Goal: Task Accomplishment & Management: Manage account settings

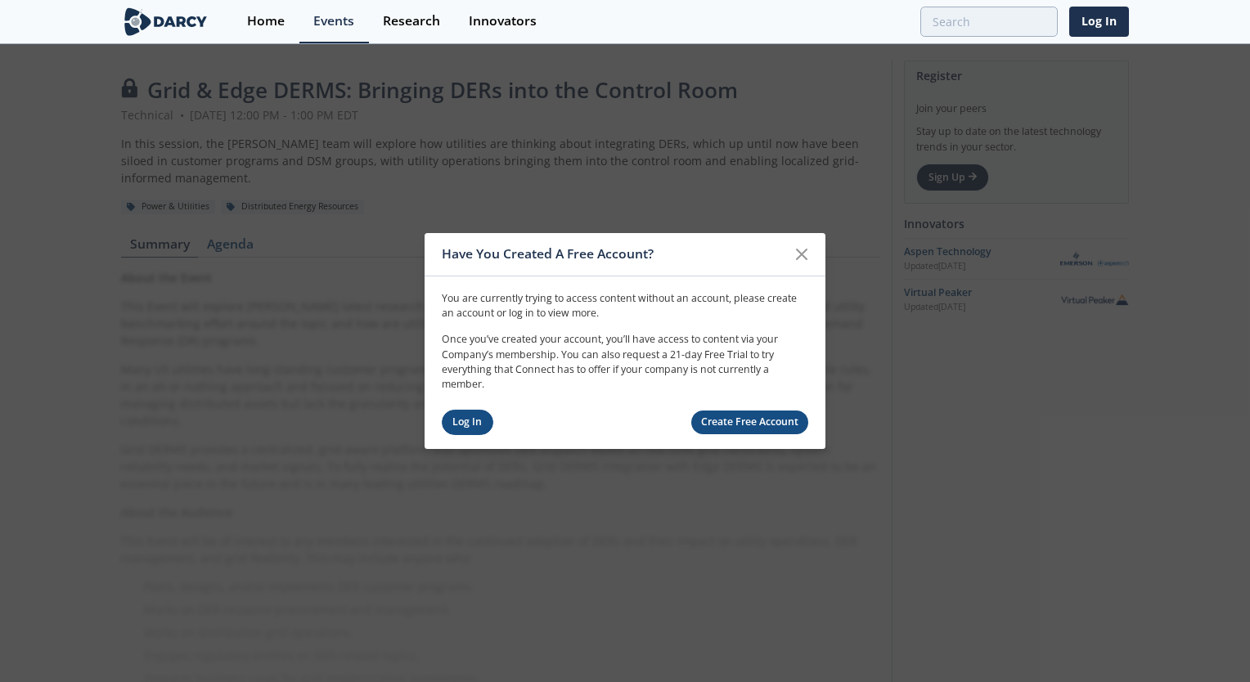
click at [487, 421] on link "Log In" at bounding box center [468, 422] width 52 height 25
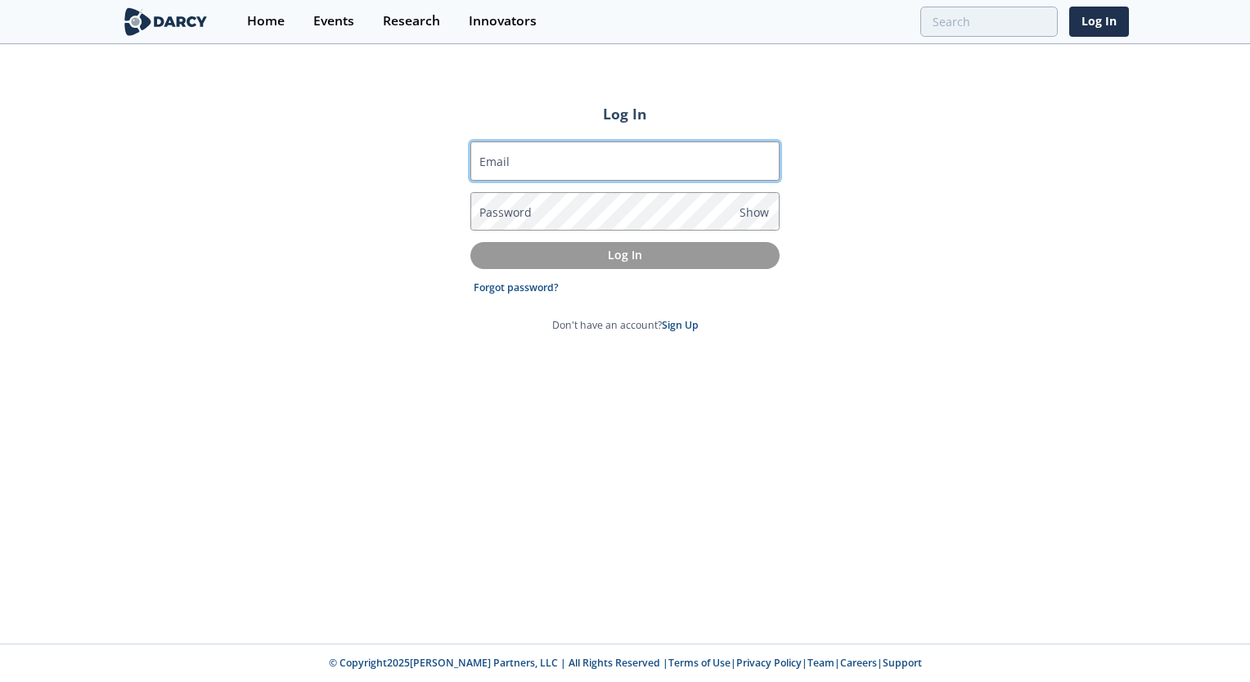
click at [534, 160] on input "Email" at bounding box center [624, 161] width 309 height 39
click at [521, 288] on link "Forgot password?" at bounding box center [516, 288] width 85 height 15
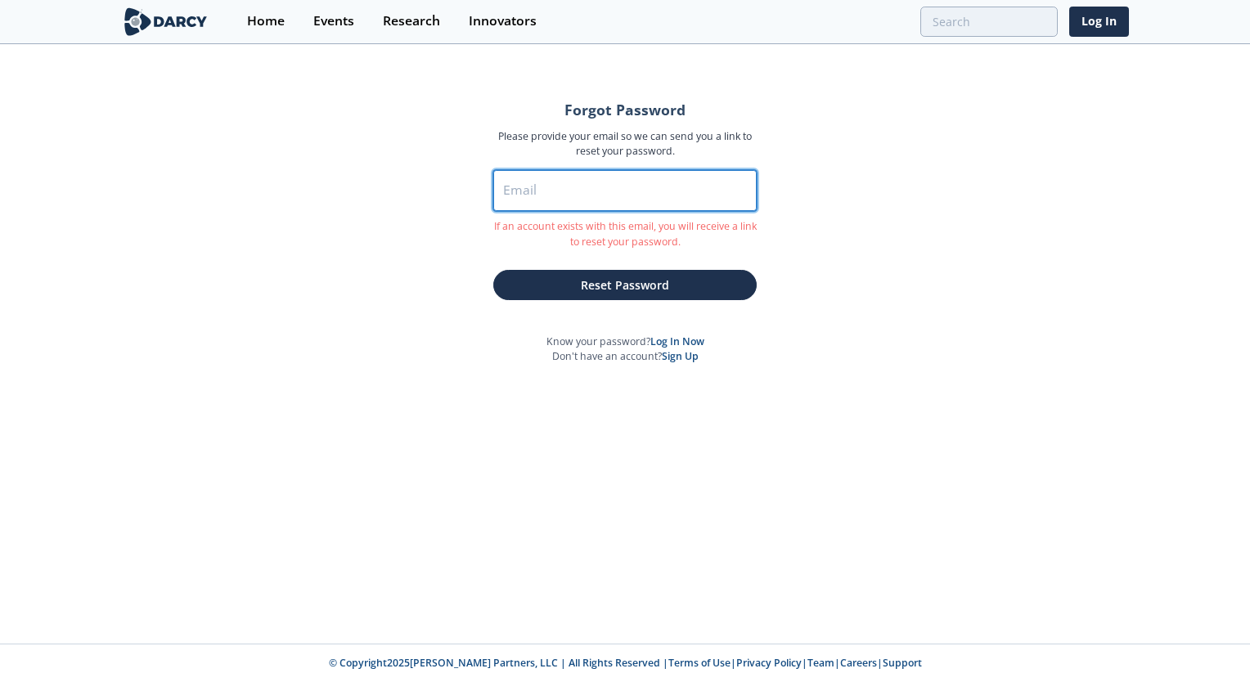
click at [602, 187] on input "Email" at bounding box center [624, 190] width 263 height 41
type input "[EMAIL_ADDRESS][DOMAIN_NAME]"
click at [493, 270] on button "Reset Password" at bounding box center [624, 285] width 263 height 30
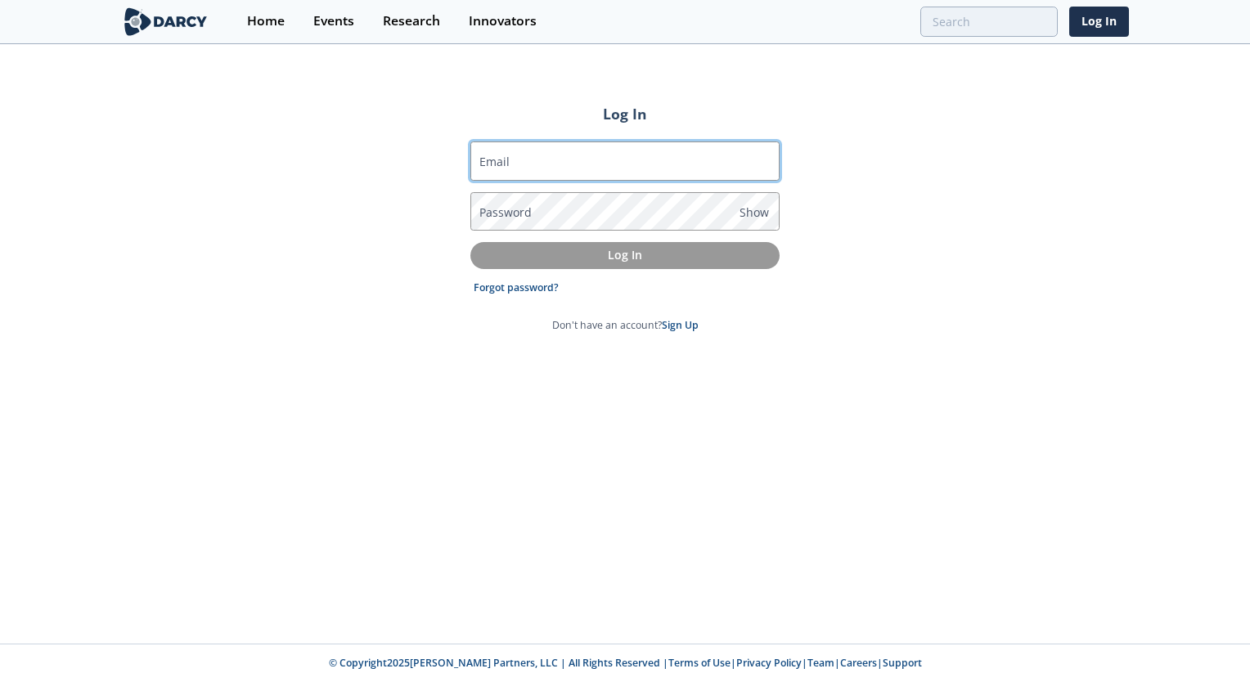
click at [591, 172] on input "Email" at bounding box center [624, 161] width 309 height 39
type input "[EMAIL_ADDRESS][DOMAIN_NAME]"
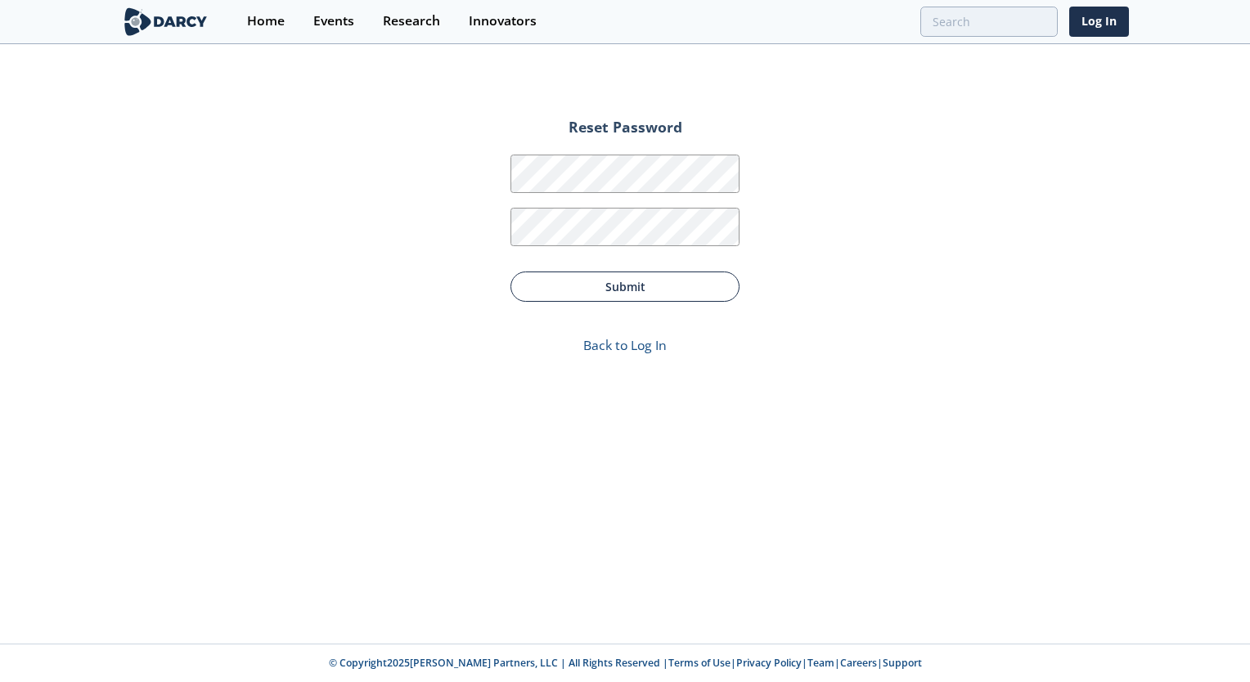
click at [622, 281] on button "Submit" at bounding box center [624, 287] width 229 height 30
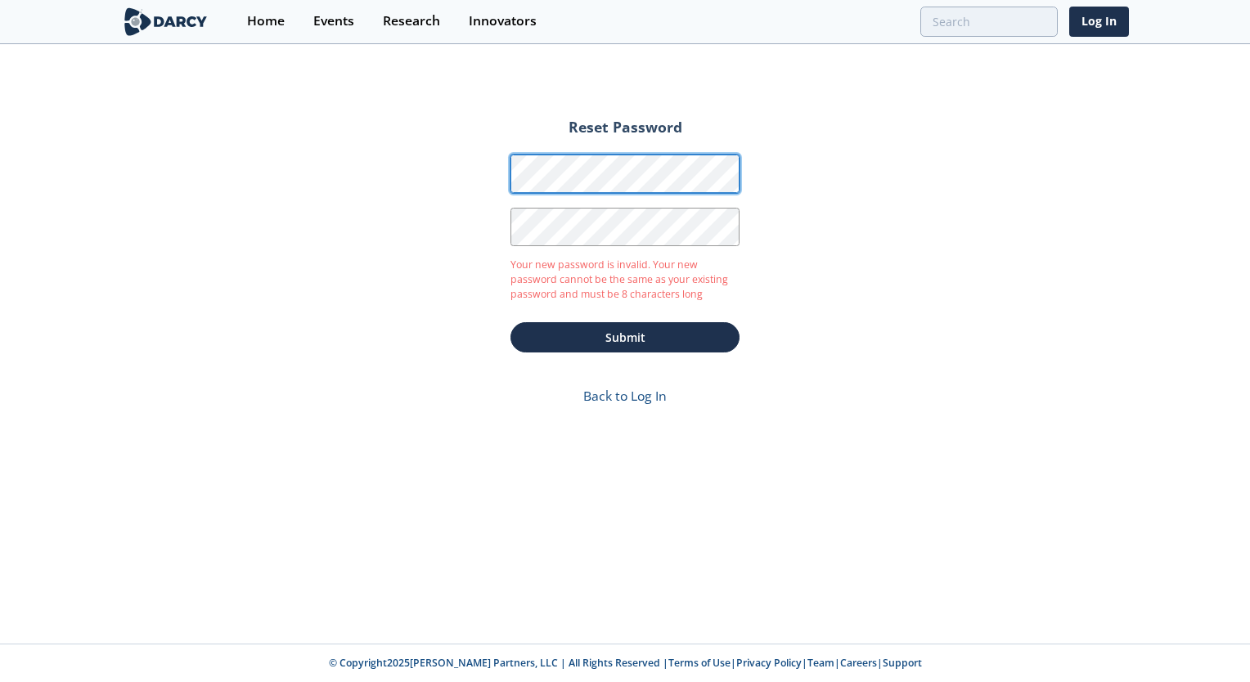
click at [491, 155] on form "Reset Password Password Password Confirmation Your new password is invalid. You…" at bounding box center [625, 266] width 275 height 326
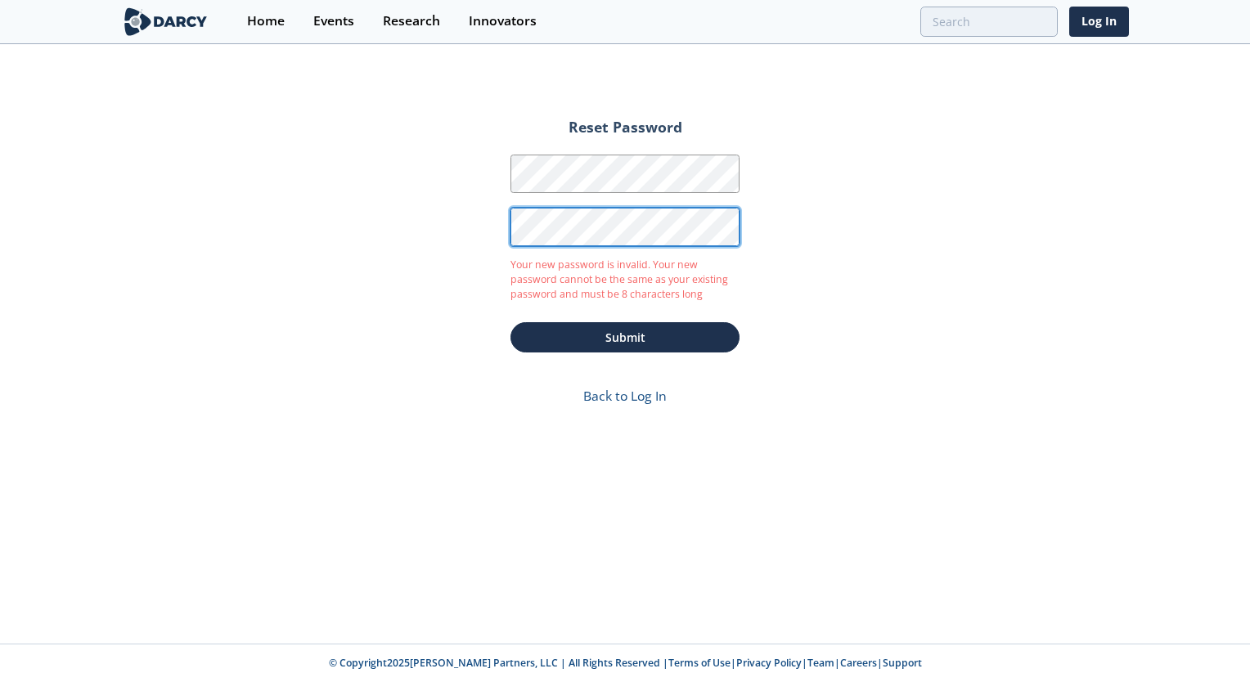
click at [502, 224] on form "Reset Password Password Password Confirmation Your new password is invalid. You…" at bounding box center [625, 266] width 275 height 326
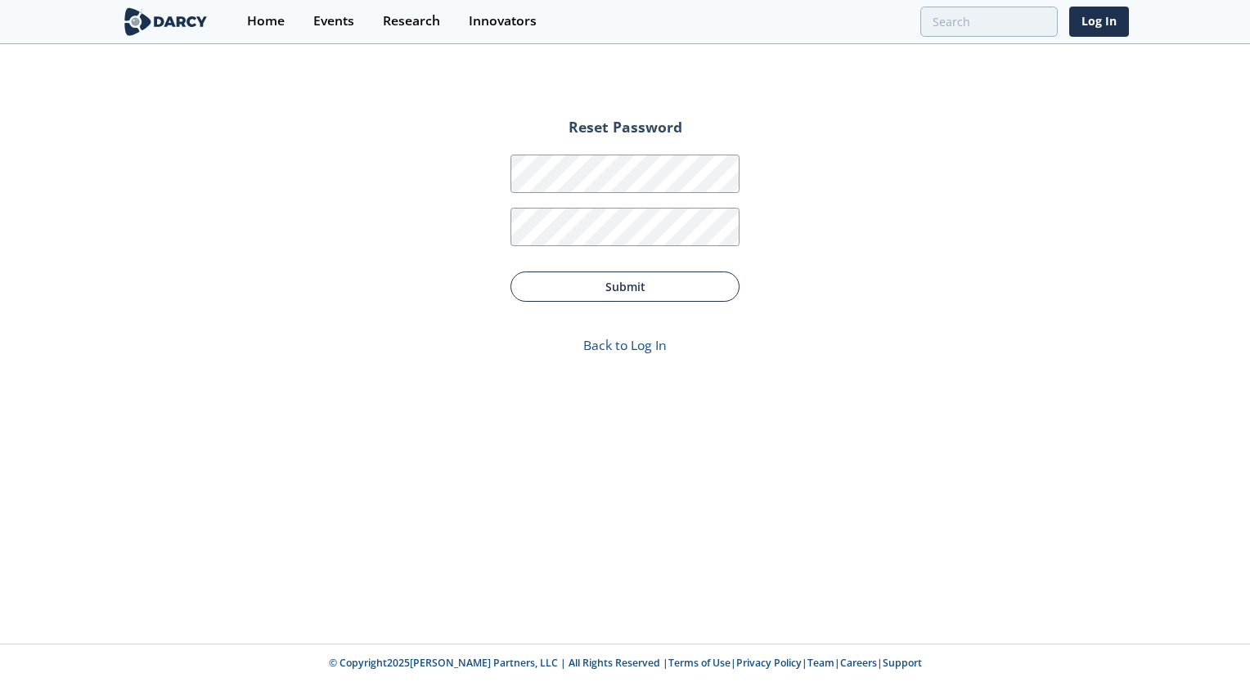
click at [650, 295] on button "Submit" at bounding box center [624, 287] width 229 height 30
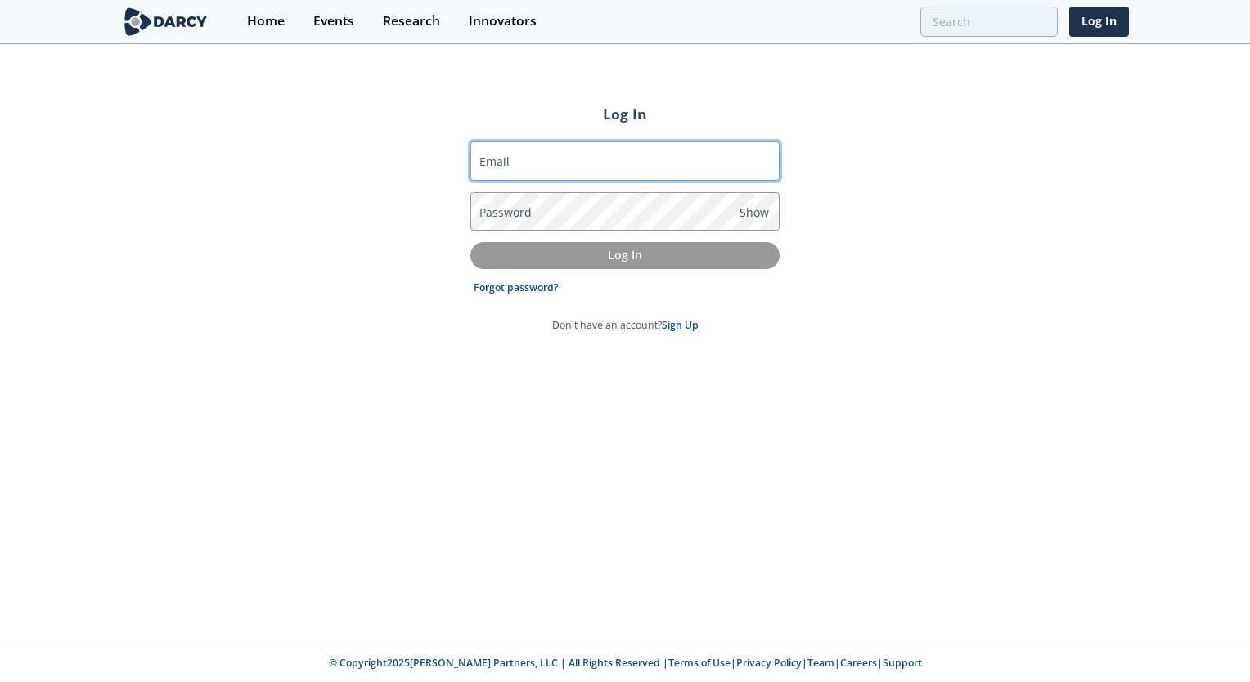
click at [653, 153] on input "Email" at bounding box center [624, 161] width 309 height 39
type input "[EMAIL_ADDRESS][DOMAIN_NAME]"
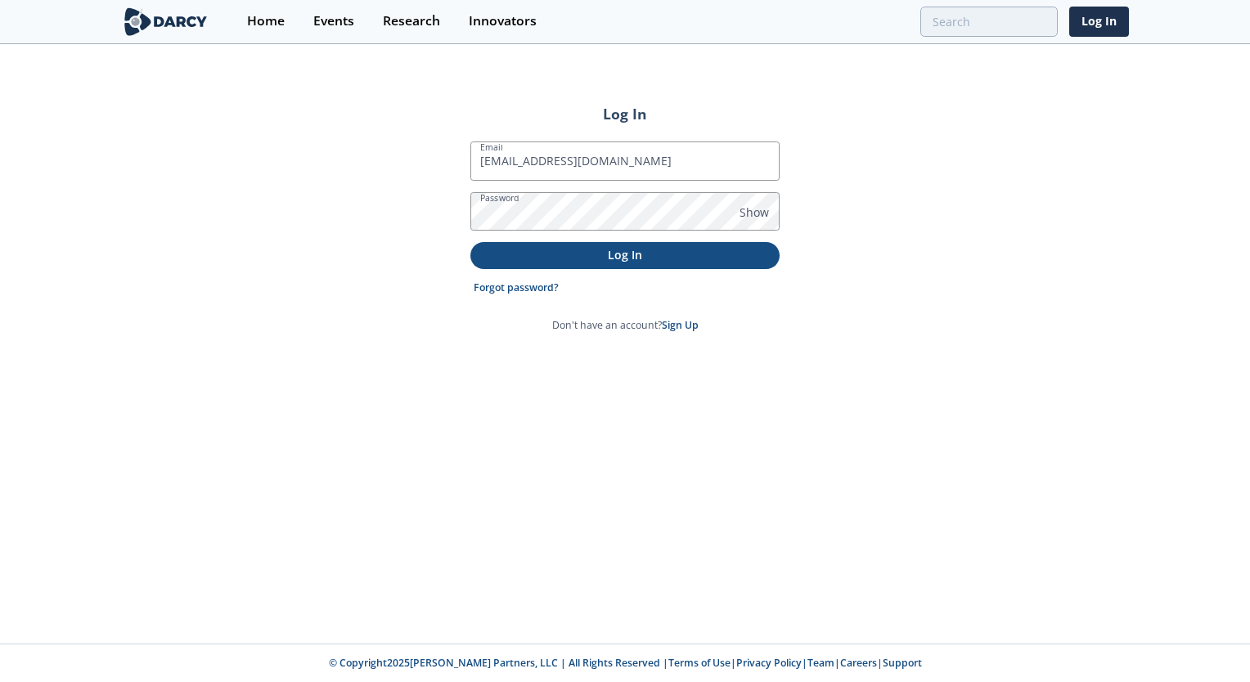
click at [728, 246] on p "Log In" at bounding box center [625, 254] width 286 height 17
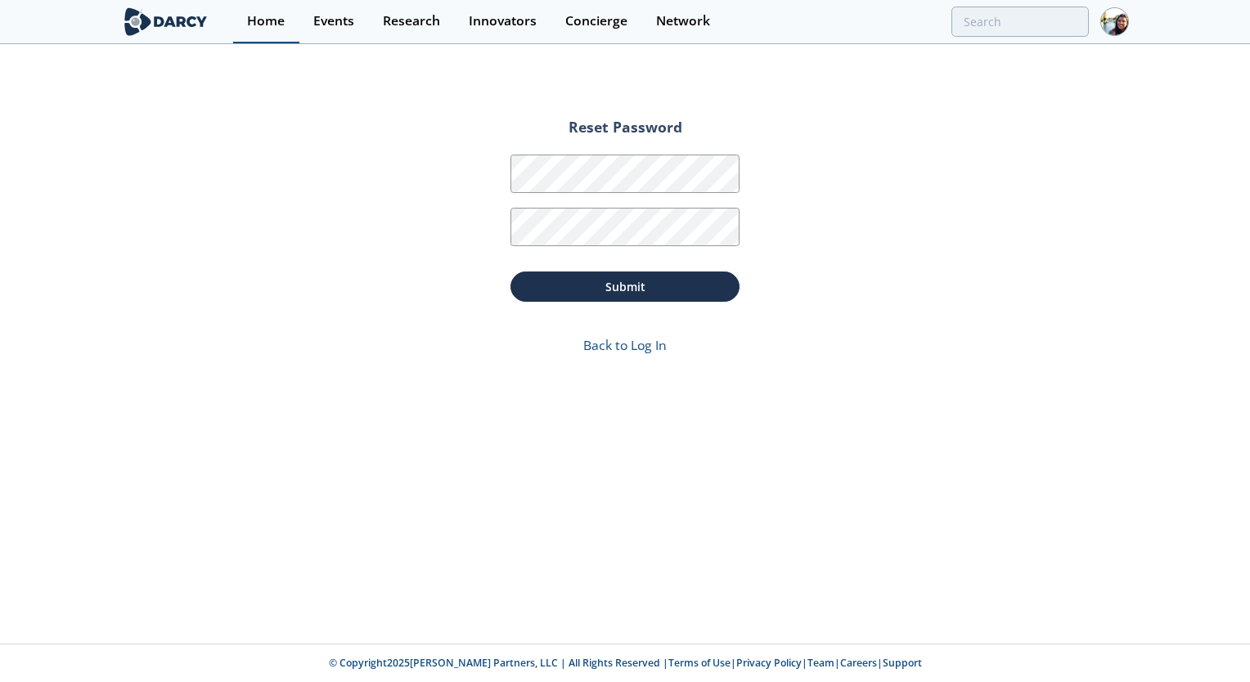
click at [273, 23] on div "Home" at bounding box center [266, 21] width 38 height 13
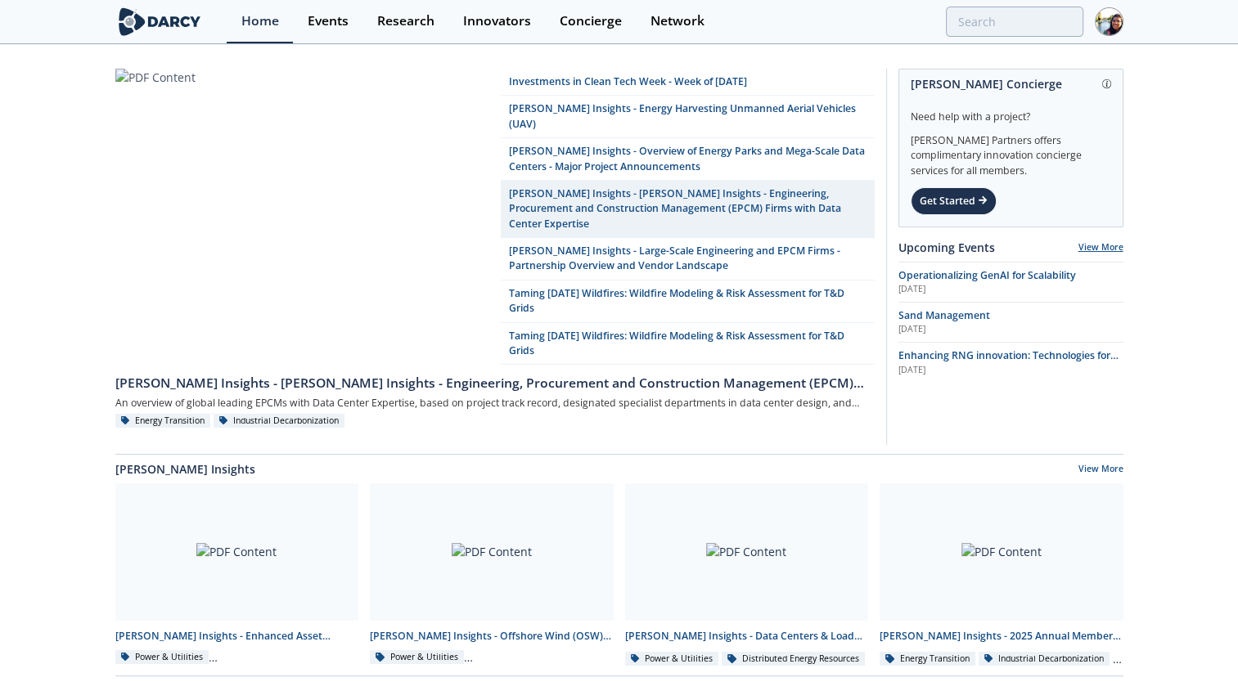
click at [1102, 245] on link "View More" at bounding box center [1100, 246] width 45 height 11
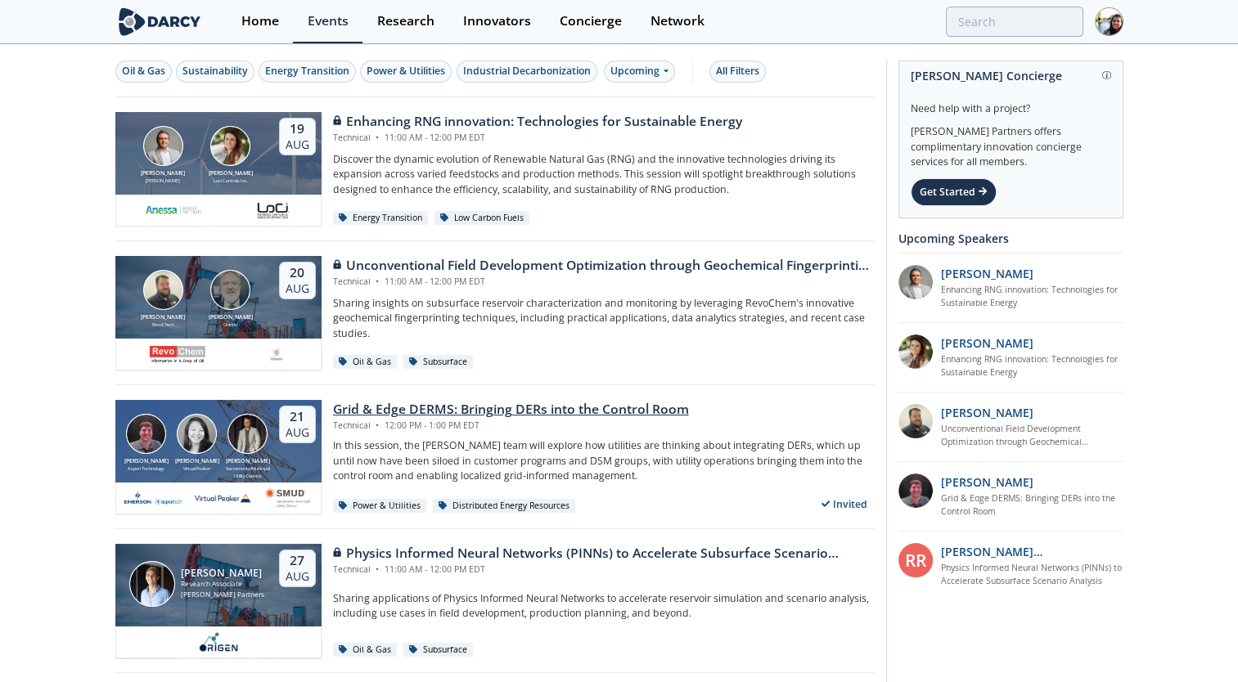
click at [592, 416] on div "Grid & Edge DERMS: Bringing DERs into the Control Room" at bounding box center [511, 410] width 356 height 20
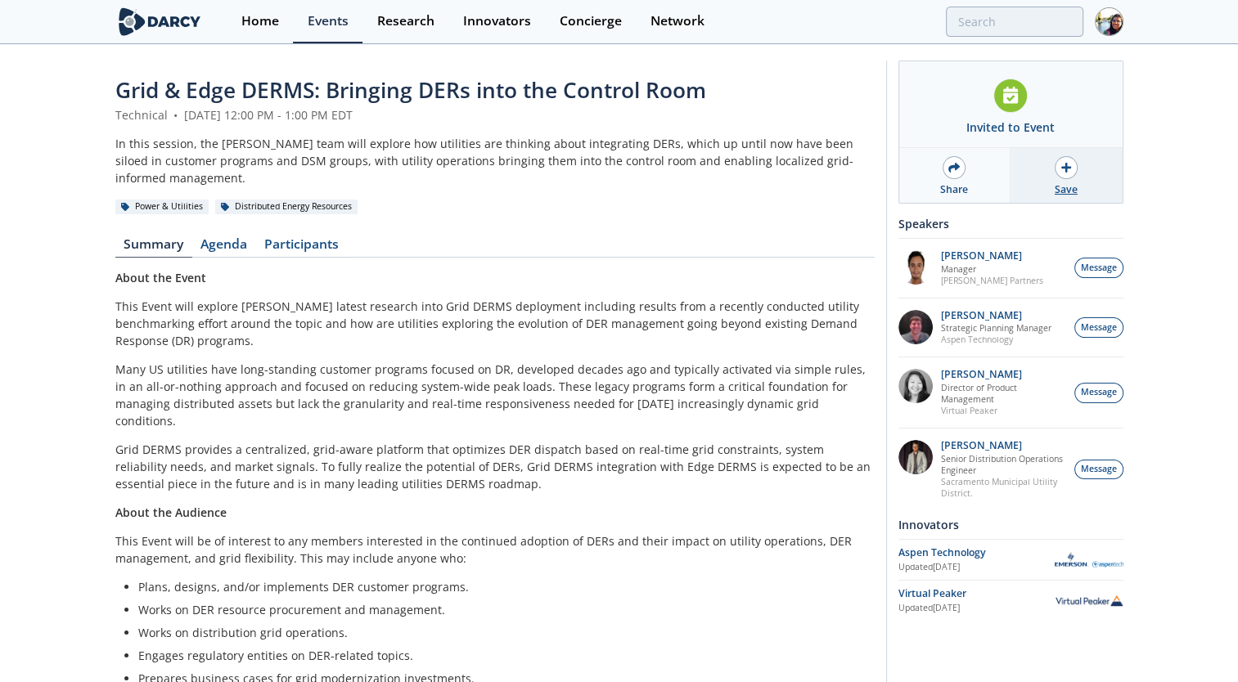
click at [1074, 170] on div at bounding box center [1066, 167] width 23 height 23
click at [322, 238] on link "Participants" at bounding box center [302, 248] width 92 height 20
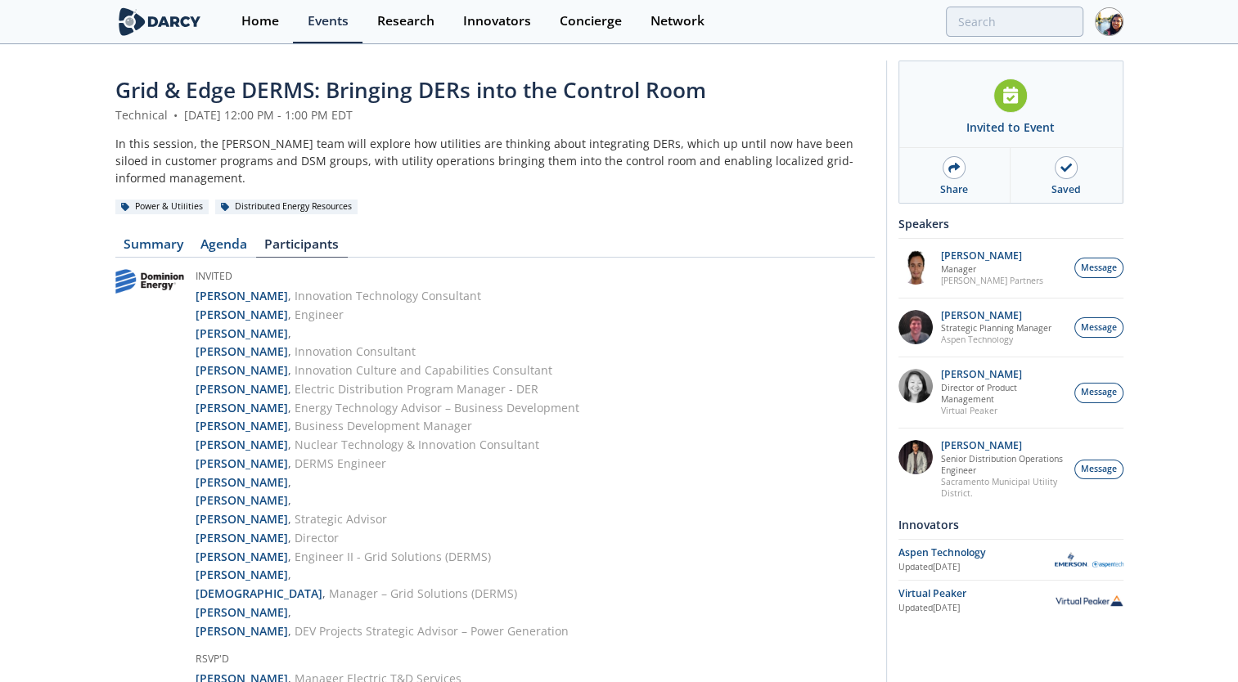
click at [1112, 28] on img at bounding box center [1109, 21] width 29 height 29
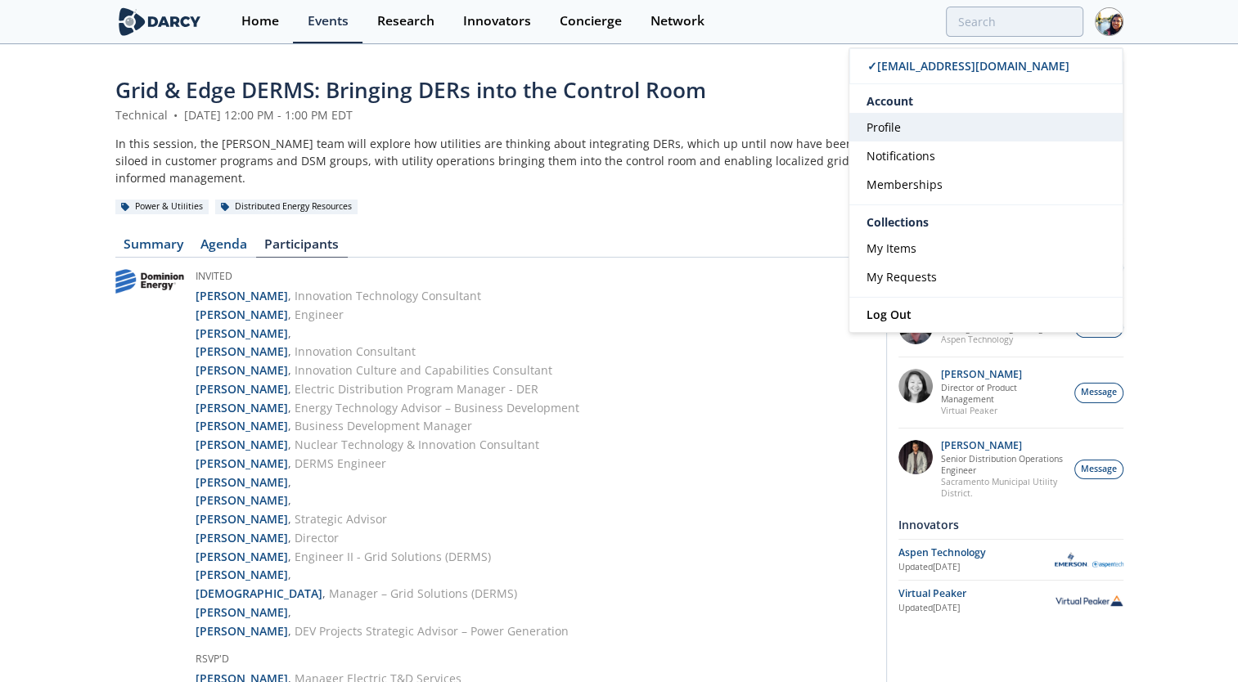
click at [932, 138] on link "Profile" at bounding box center [985, 127] width 273 height 29
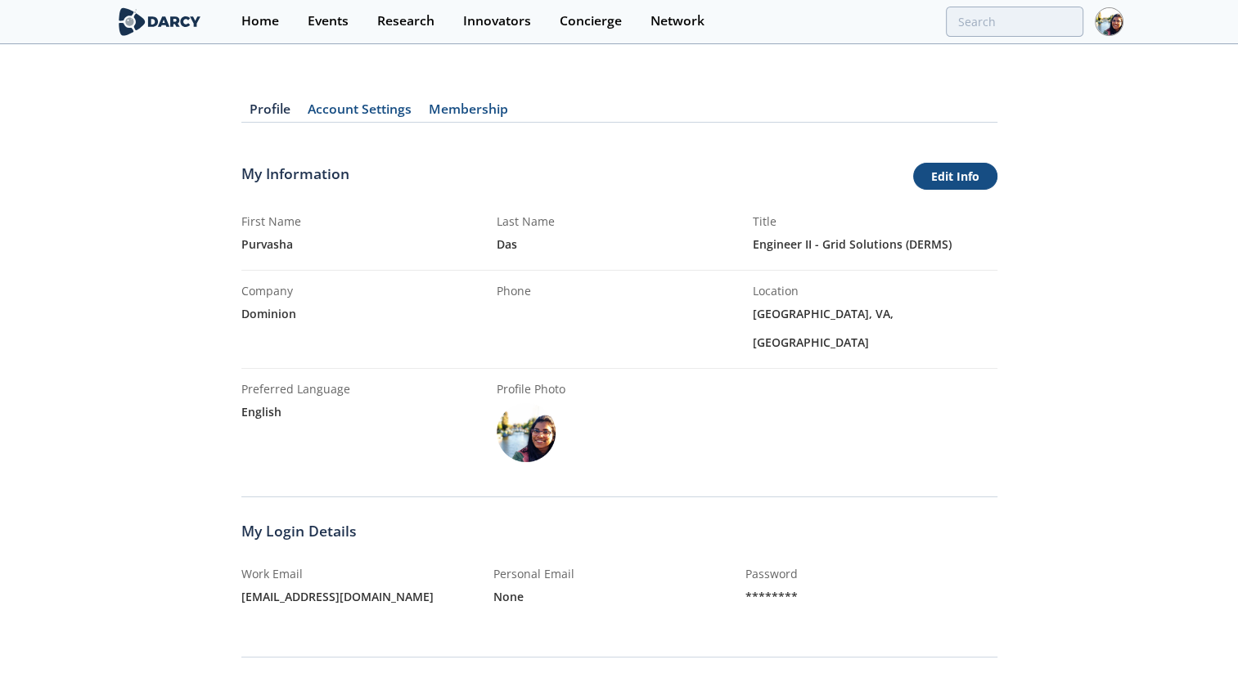
click at [938, 176] on link "Edit Info" at bounding box center [955, 177] width 84 height 28
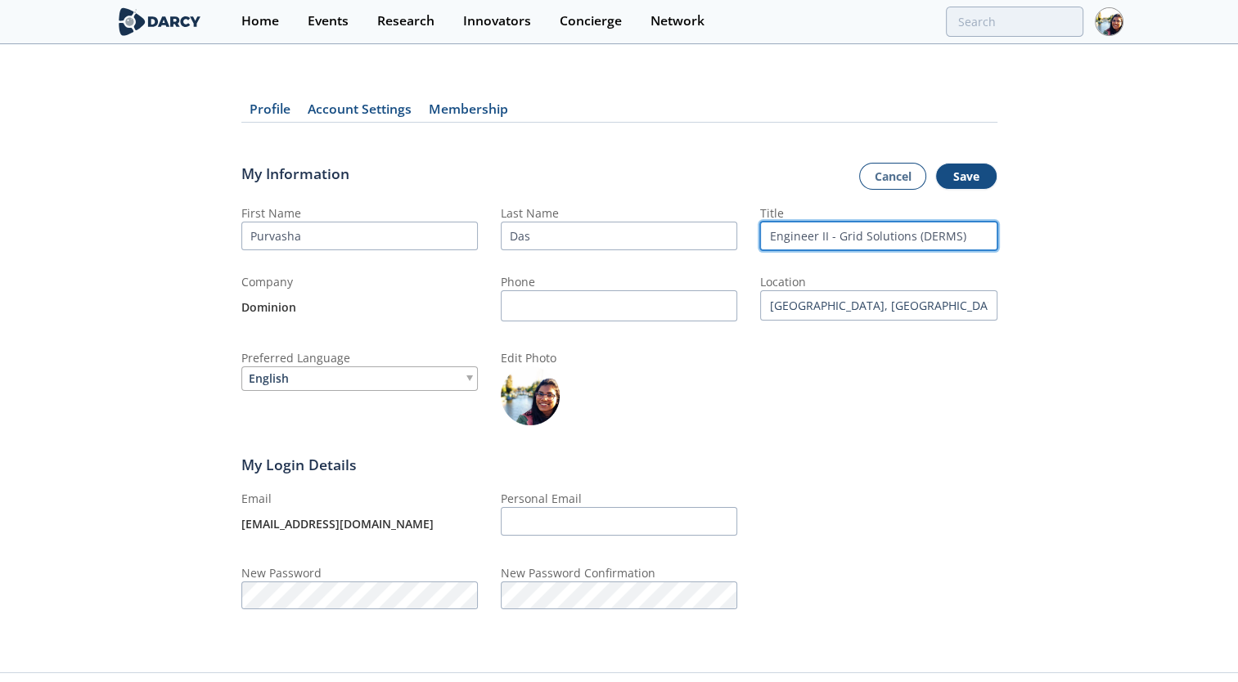
drag, startPoint x: 829, startPoint y: 229, endPoint x: 767, endPoint y: 223, distance: 62.4
click at [767, 223] on input "Engineer II - Grid Solutions (DERMS)" at bounding box center [878, 236] width 236 height 29
type input "Senior Engineer- Grid Solutions (DERMS)"
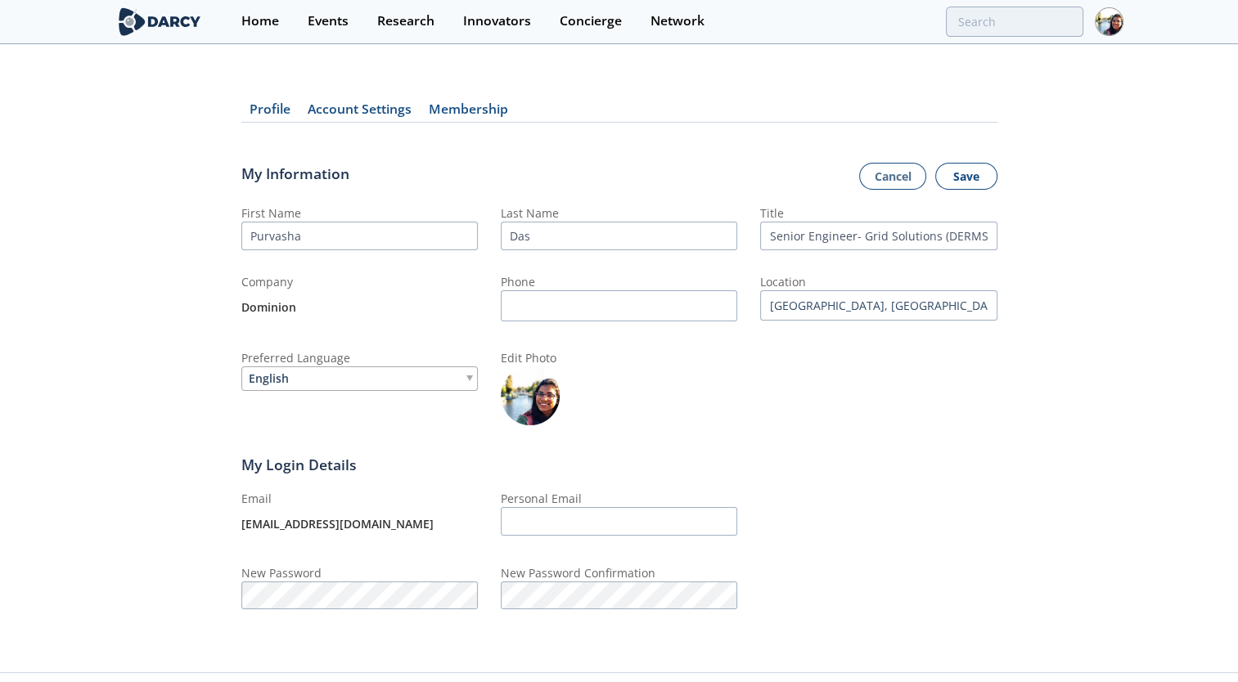
click at [967, 176] on button "Save" at bounding box center [966, 177] width 62 height 28
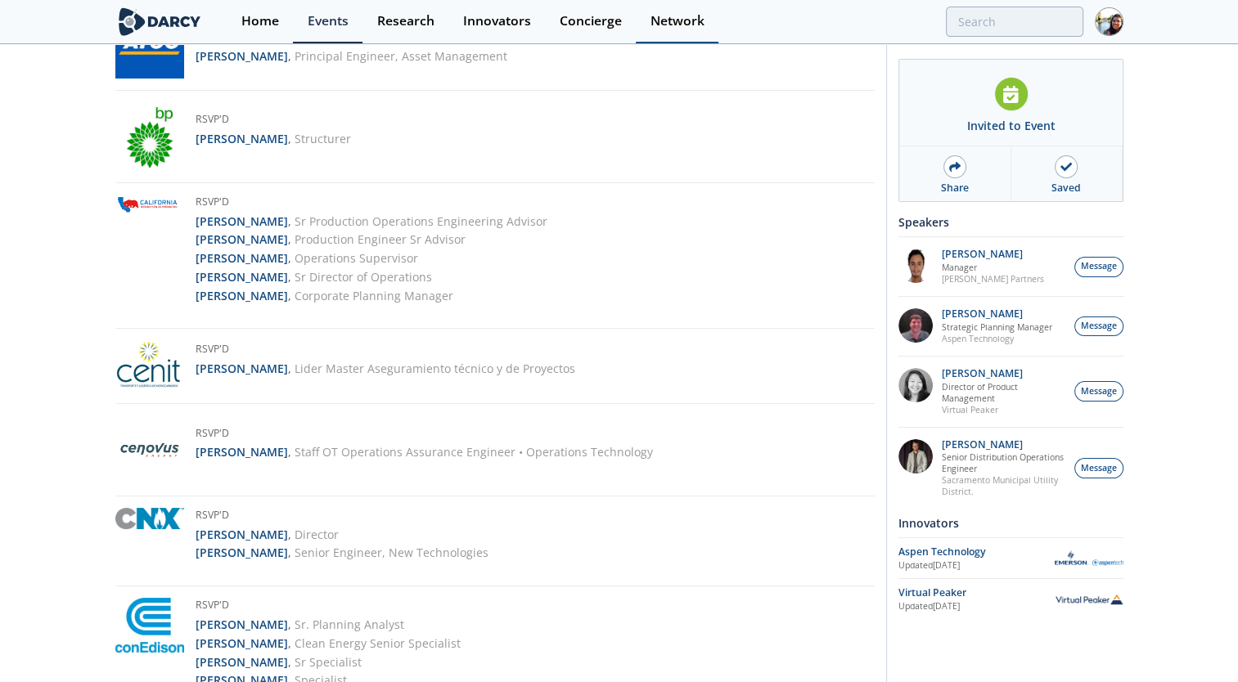
scroll to position [1172, 0]
